Goal: Navigation & Orientation: Find specific page/section

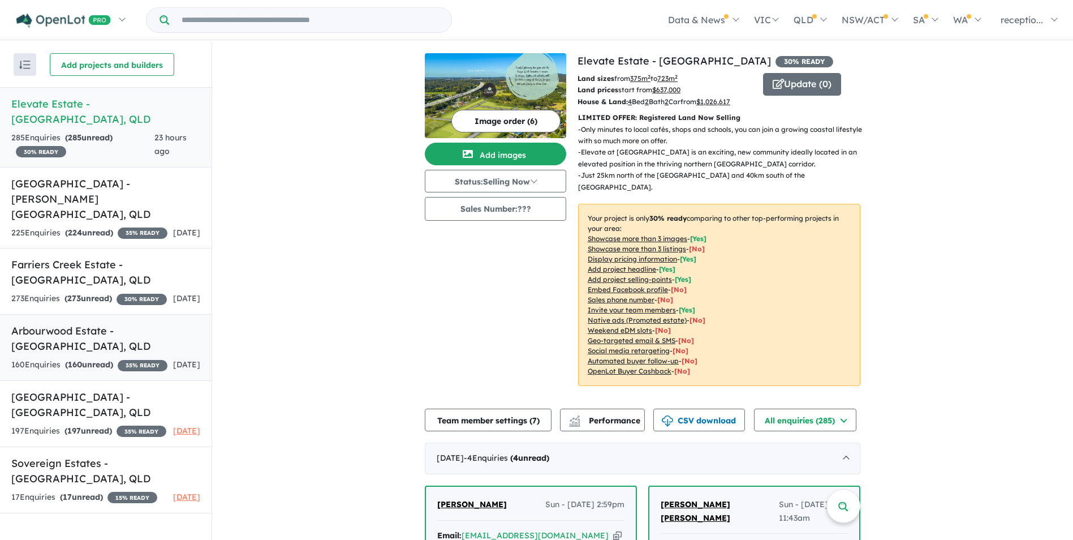
scroll to position [2, 0]
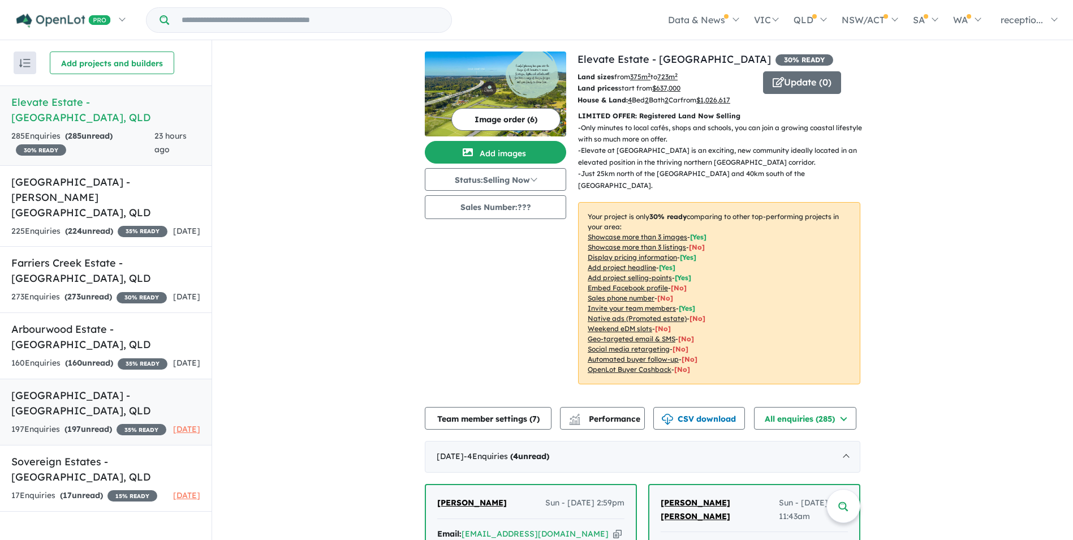
click at [124, 423] on div "197 Enquir ies ( 197 unread) 35 % READY" at bounding box center [88, 430] width 155 height 14
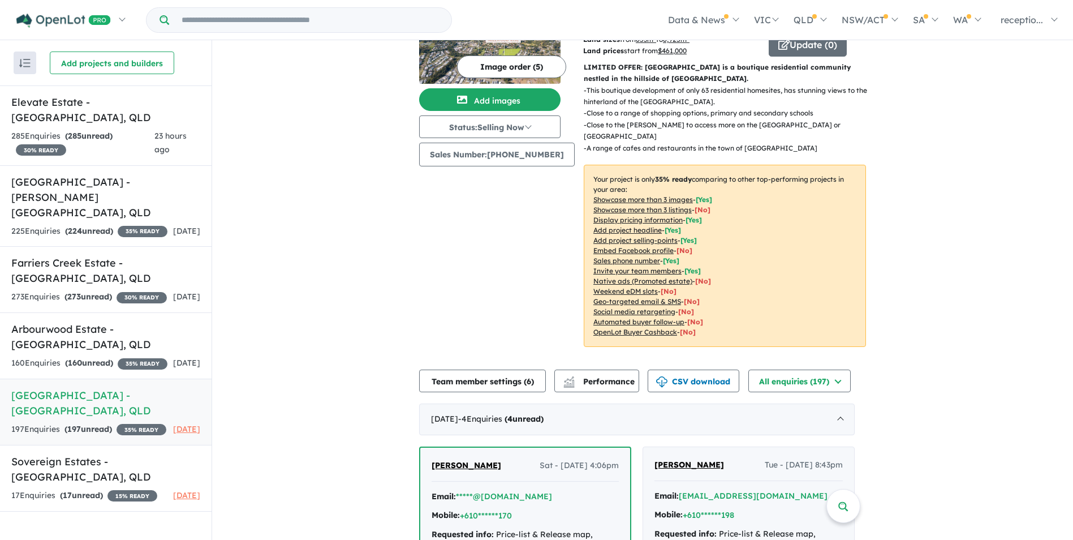
scroll to position [113, 0]
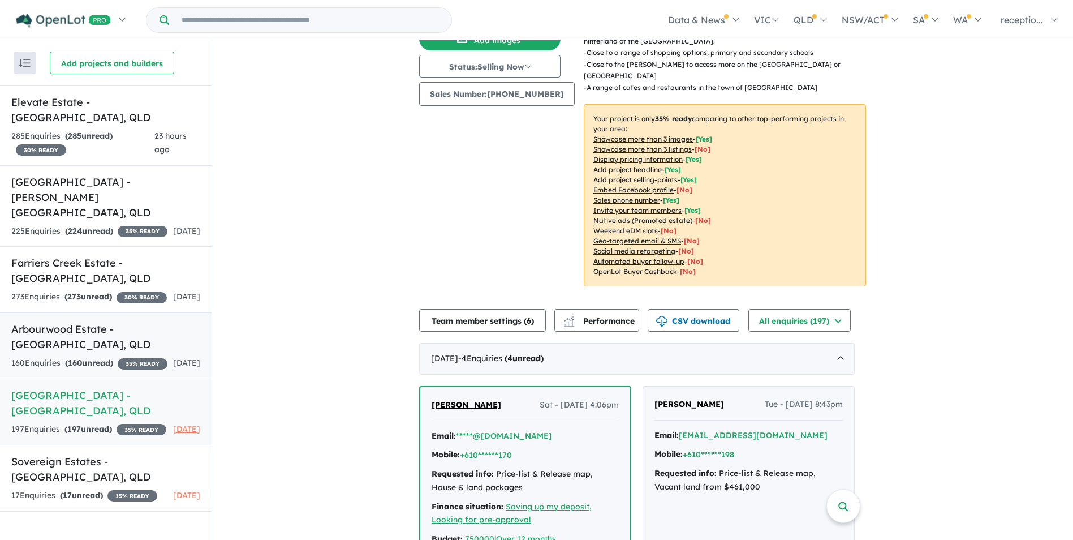
click at [127, 337] on link "Arbourwood Estate - [GEOGRAPHIC_DATA] , [GEOGRAPHIC_DATA] 160 Enquir ies ( 160 …" at bounding box center [106, 345] width 212 height 67
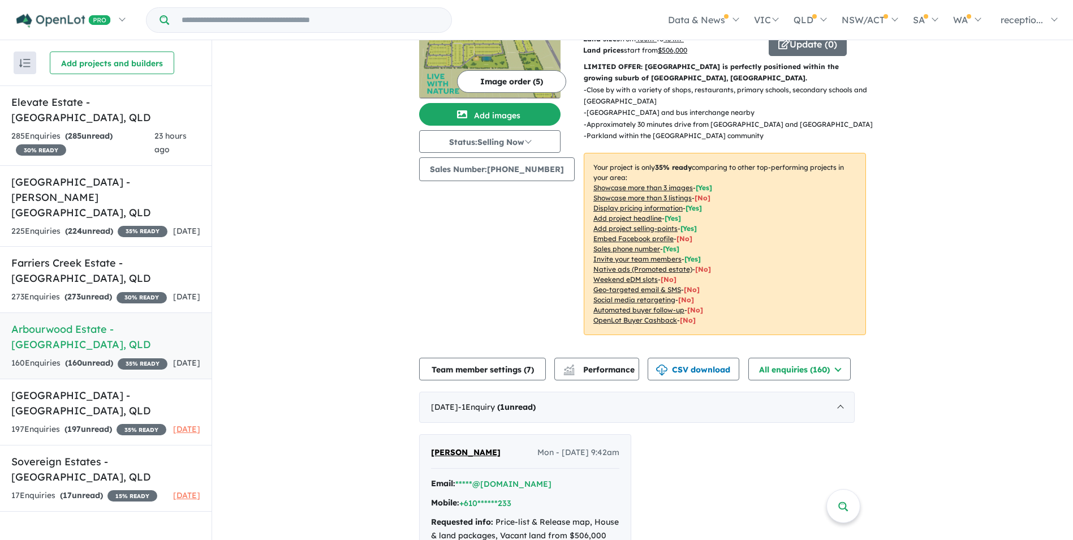
scroll to position [339, 0]
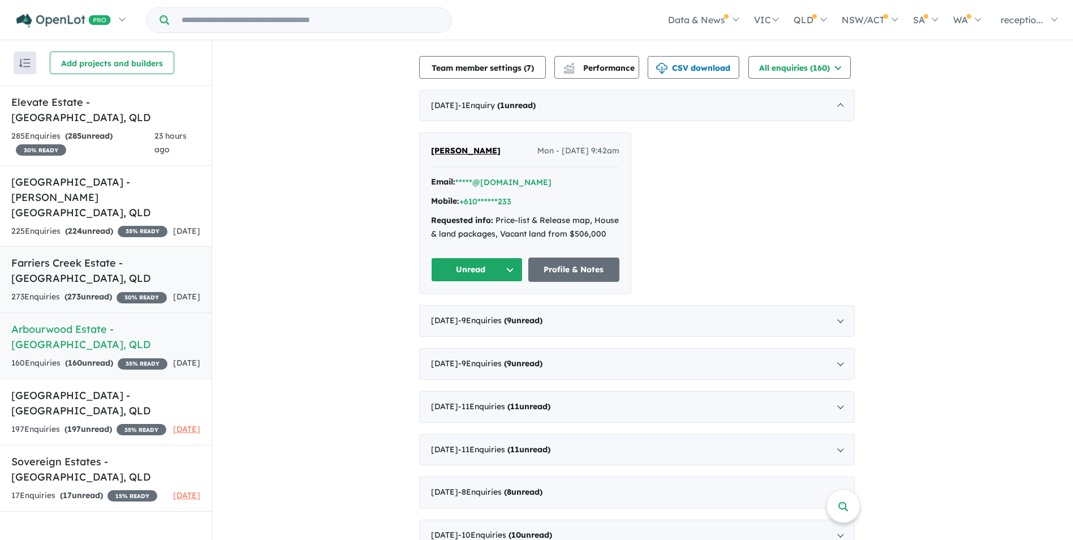
click at [146, 290] on div "273 Enquir ies ( 273 unread) 30 % READY" at bounding box center [89, 297] width 156 height 14
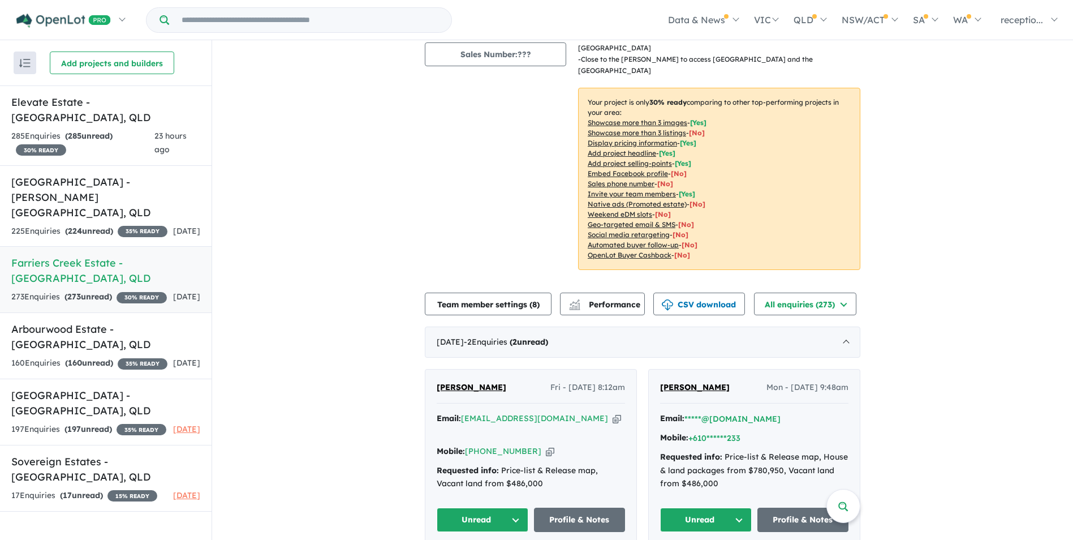
scroll to position [170, 0]
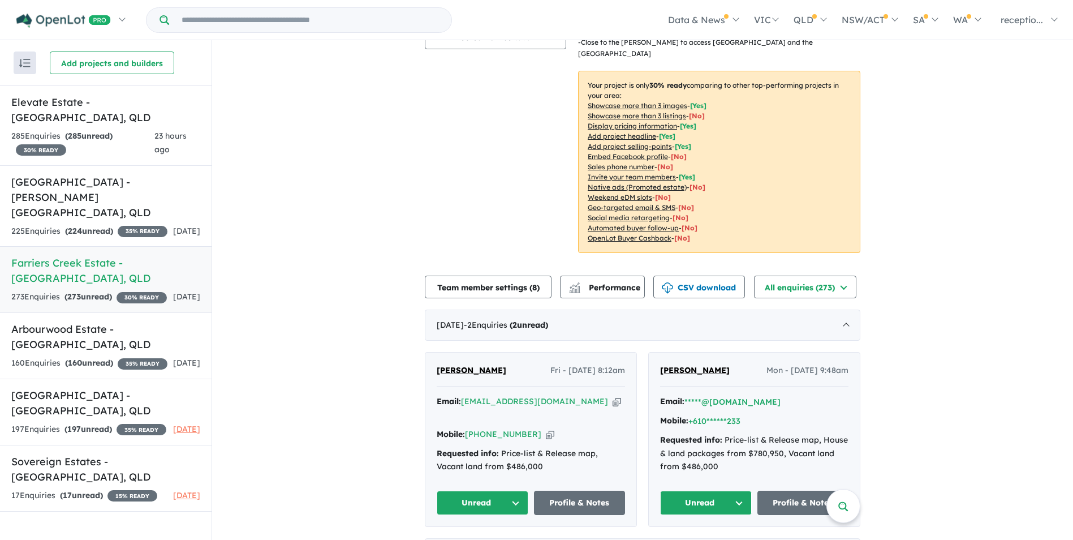
click at [543, 428] on div "Mobile: [PHONE_NUMBER] Copied!" at bounding box center [531, 435] width 188 height 14
click at [546, 428] on icon "button" at bounding box center [550, 434] width 8 height 12
click at [113, 226] on strong "( 224 unread)" at bounding box center [89, 231] width 48 height 10
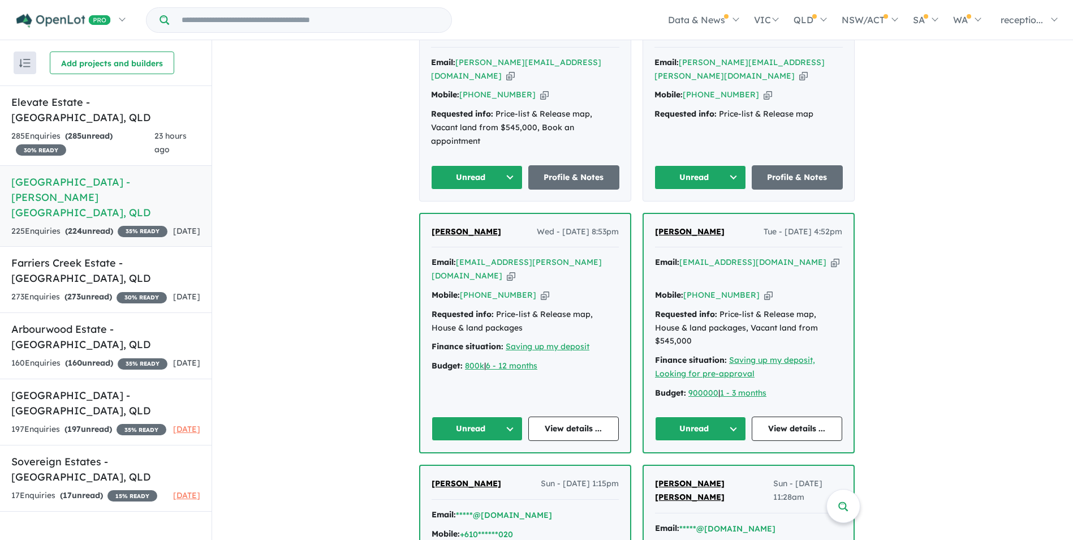
scroll to position [514, 0]
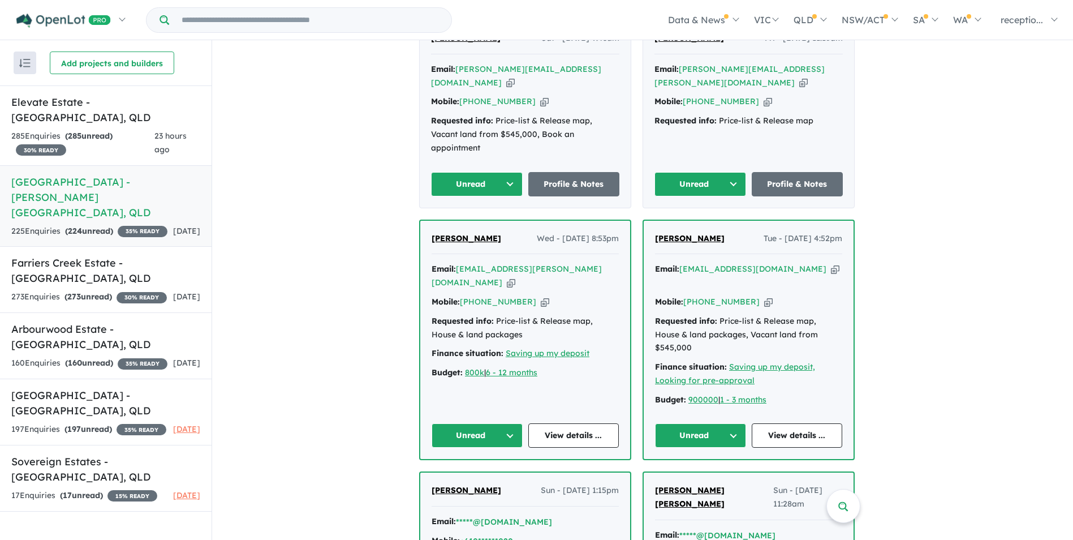
click at [541, 296] on icon "button" at bounding box center [545, 302] width 8 height 12
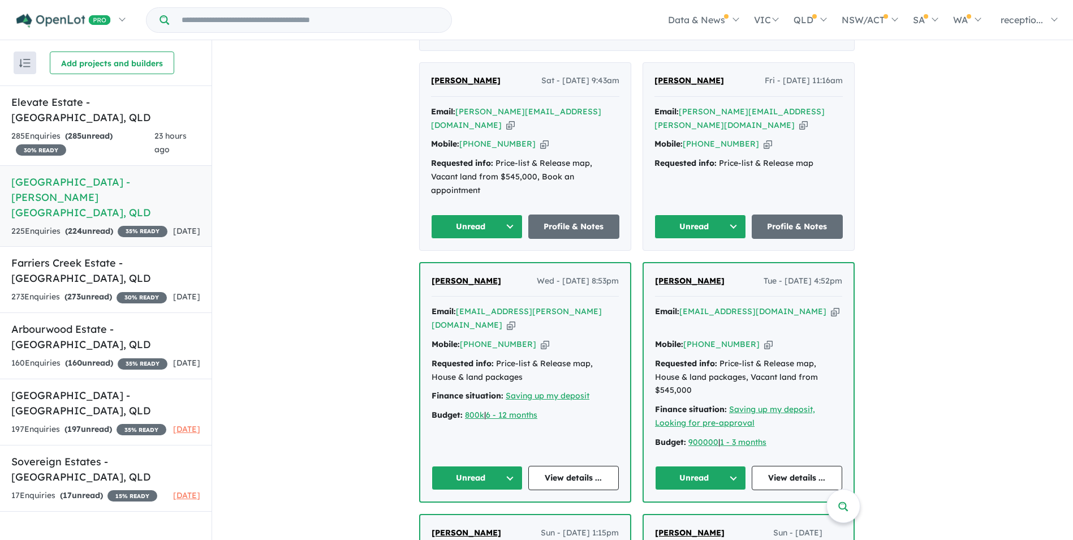
scroll to position [401, 0]
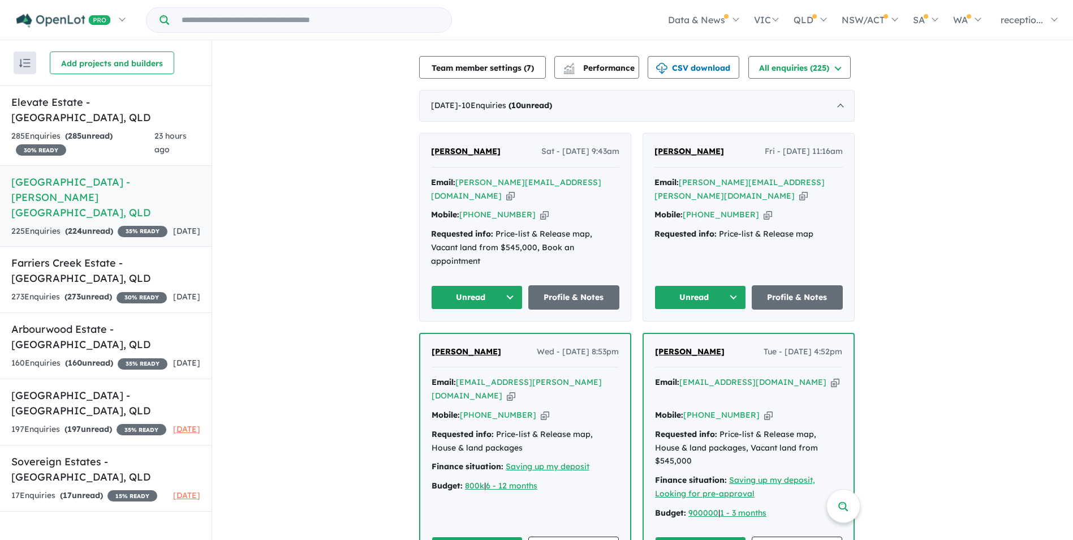
click at [515, 190] on icon "button" at bounding box center [510, 196] width 8 height 12
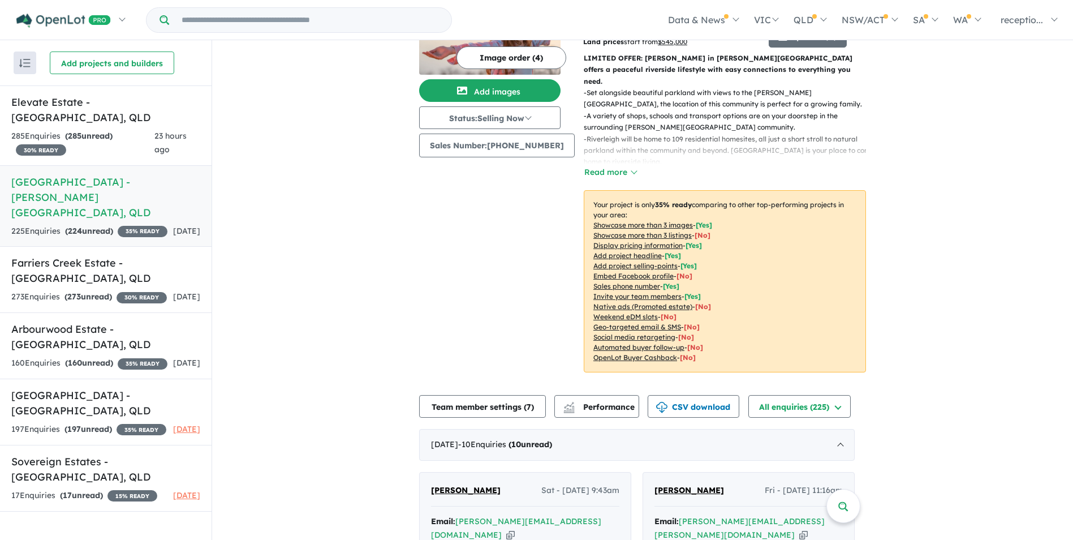
scroll to position [61, 0]
click at [123, 101] on h5 "Elevate Estate - [GEOGRAPHIC_DATA] , [GEOGRAPHIC_DATA]" at bounding box center [105, 109] width 189 height 31
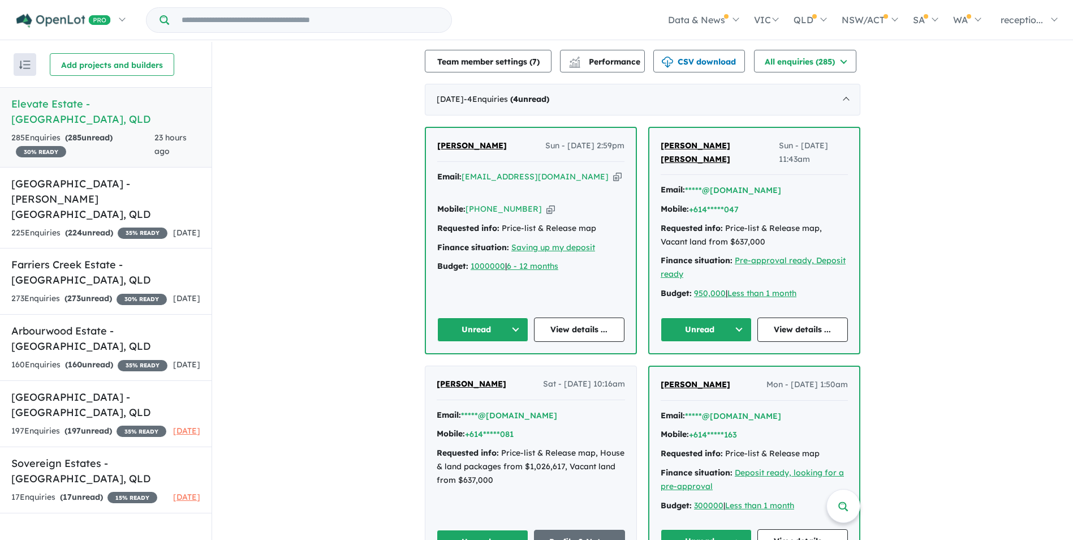
scroll to position [339, 0]
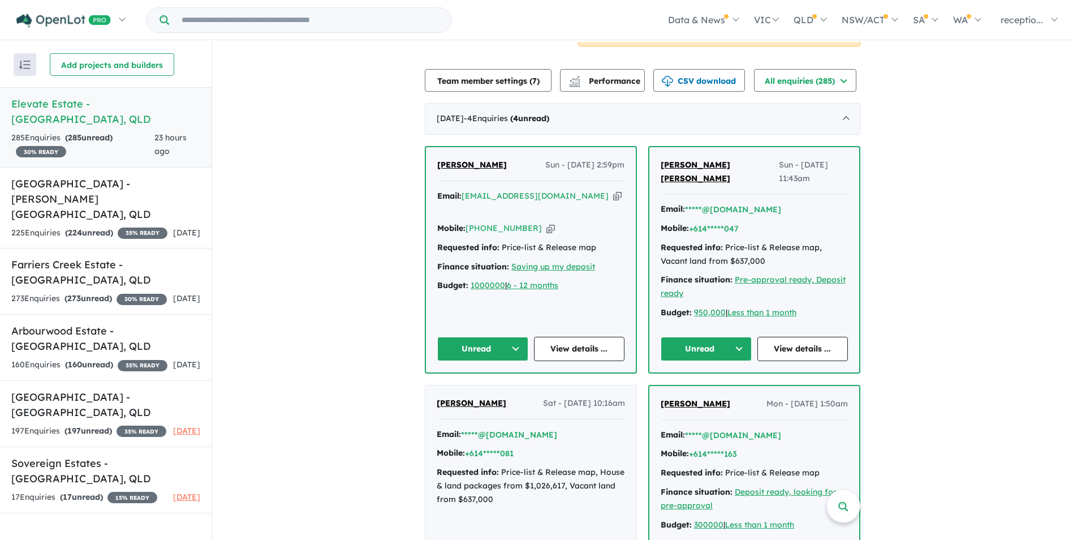
click at [613, 190] on icon "button" at bounding box center [617, 196] width 8 height 12
